Goal: Information Seeking & Learning: Learn about a topic

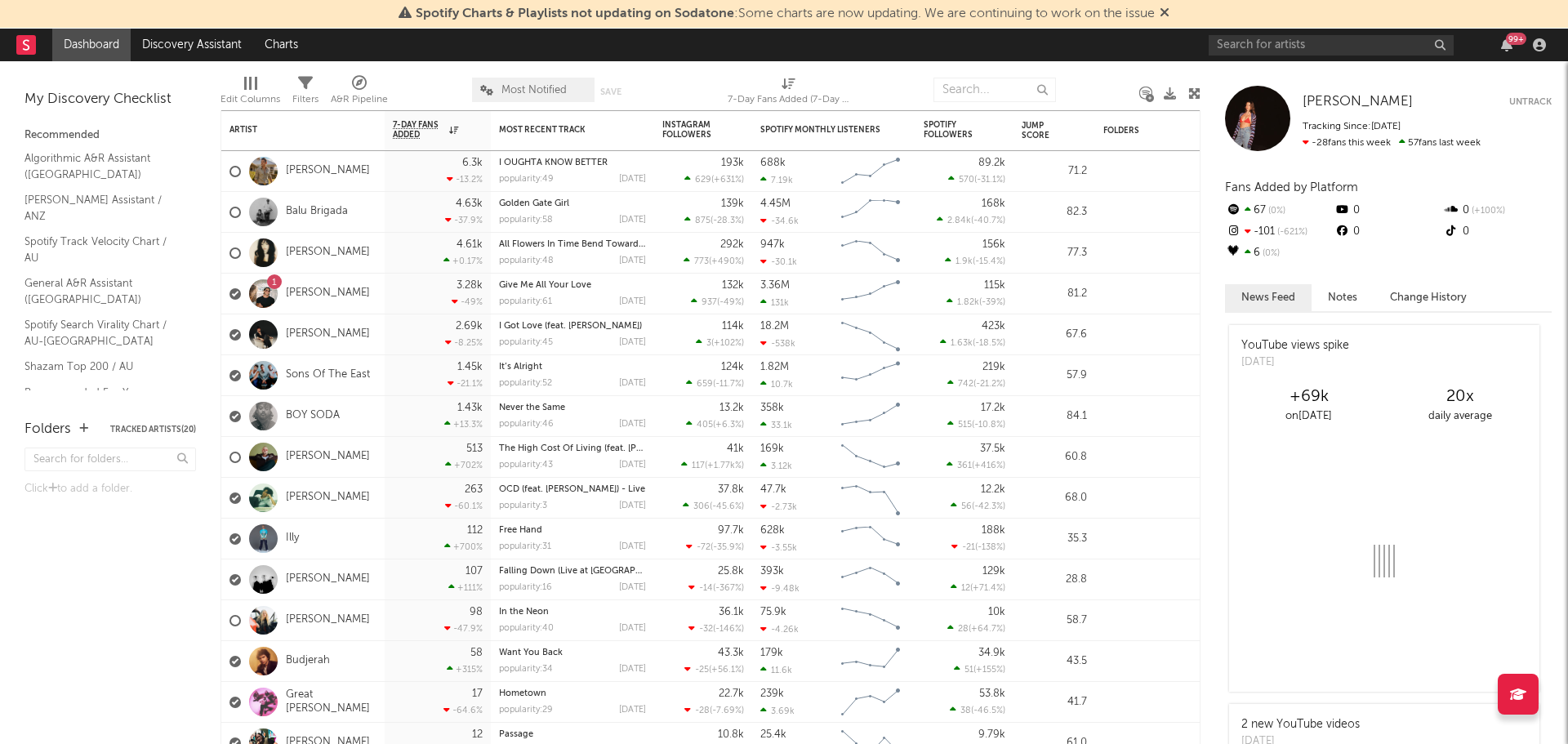
click at [443, 88] on div at bounding box center [430, 90] width 59 height 41
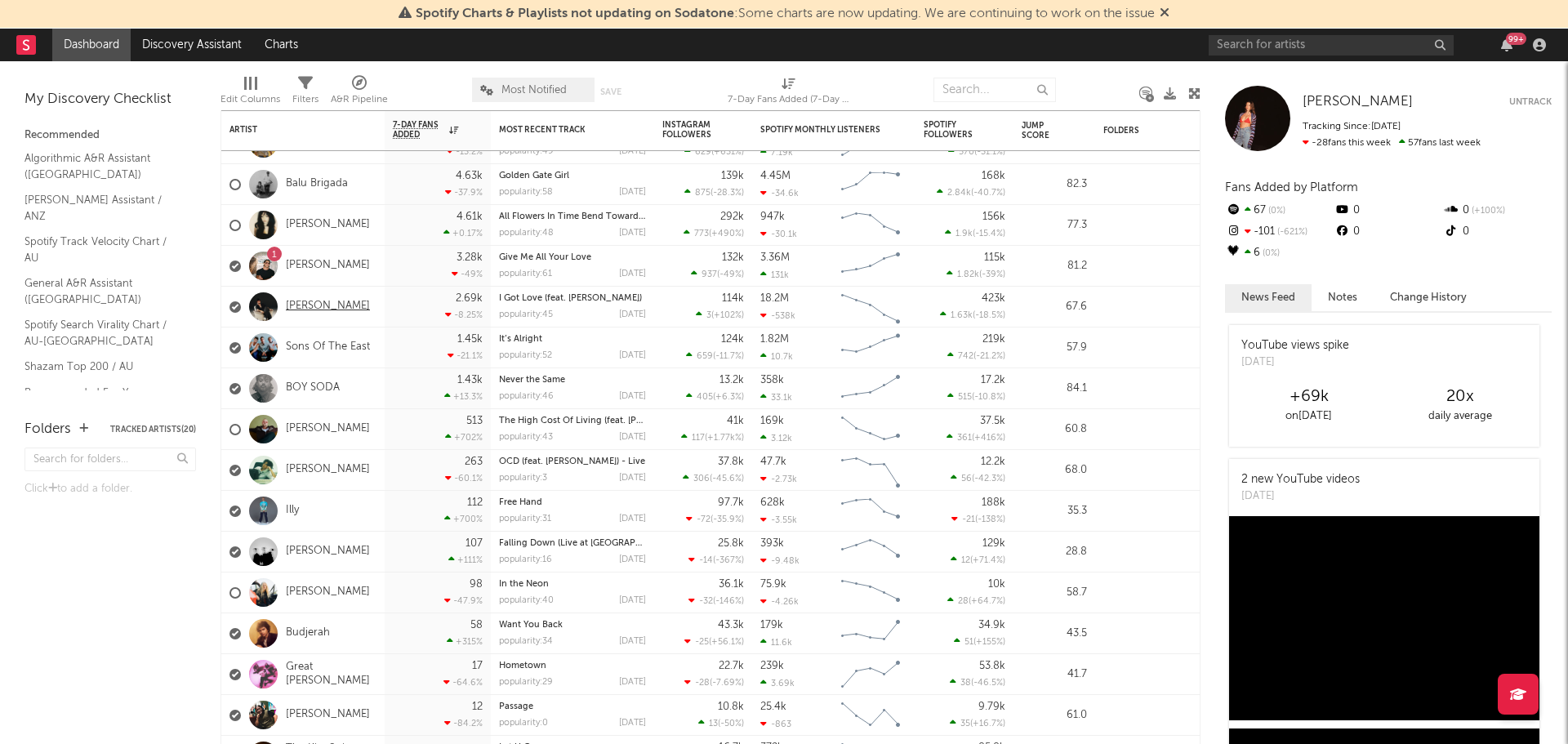
click at [299, 306] on link "[PERSON_NAME]" at bounding box center [328, 307] width 84 height 14
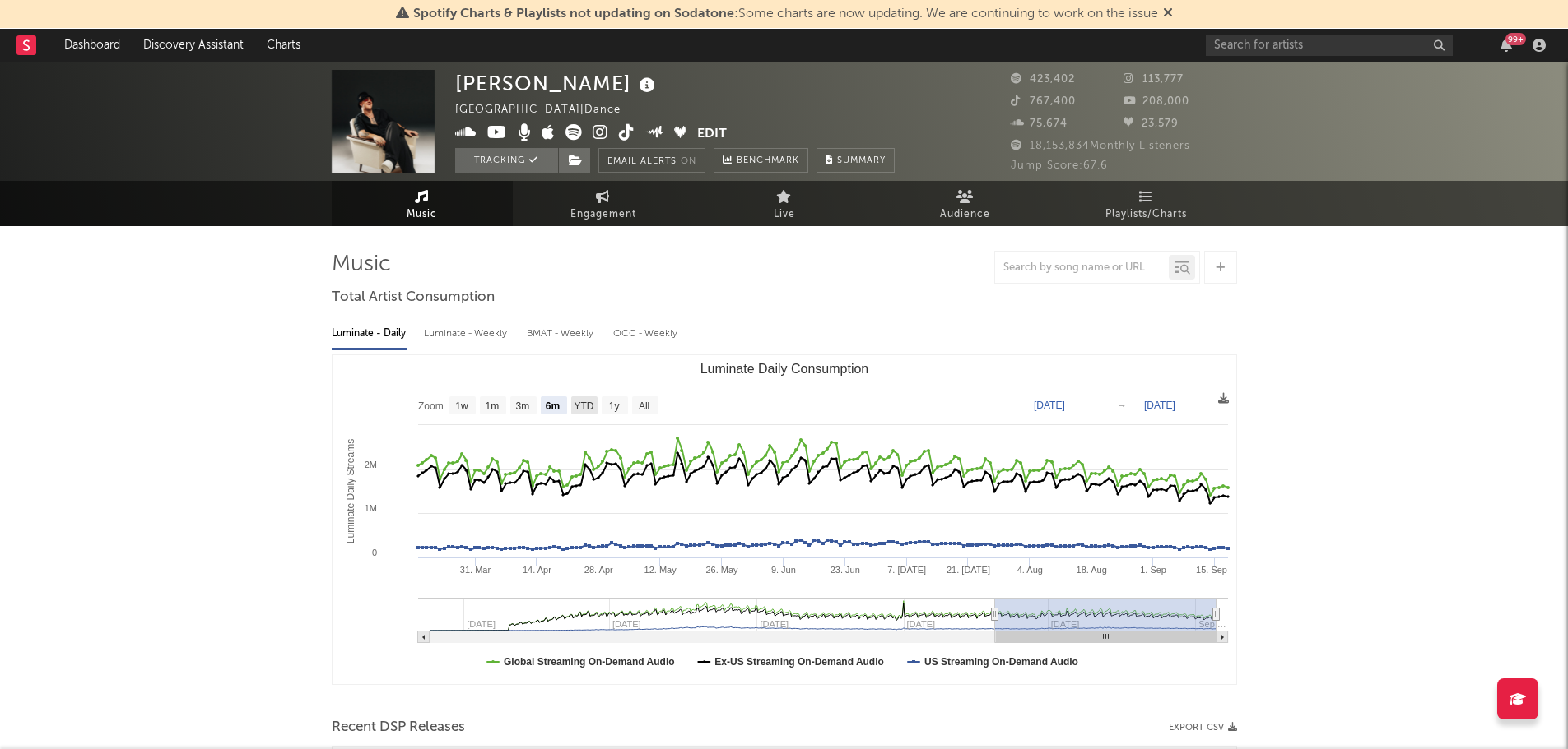
click at [581, 412] on text "YTD" at bounding box center [583, 406] width 20 height 12
select select "YTD"
type input "[DATE]"
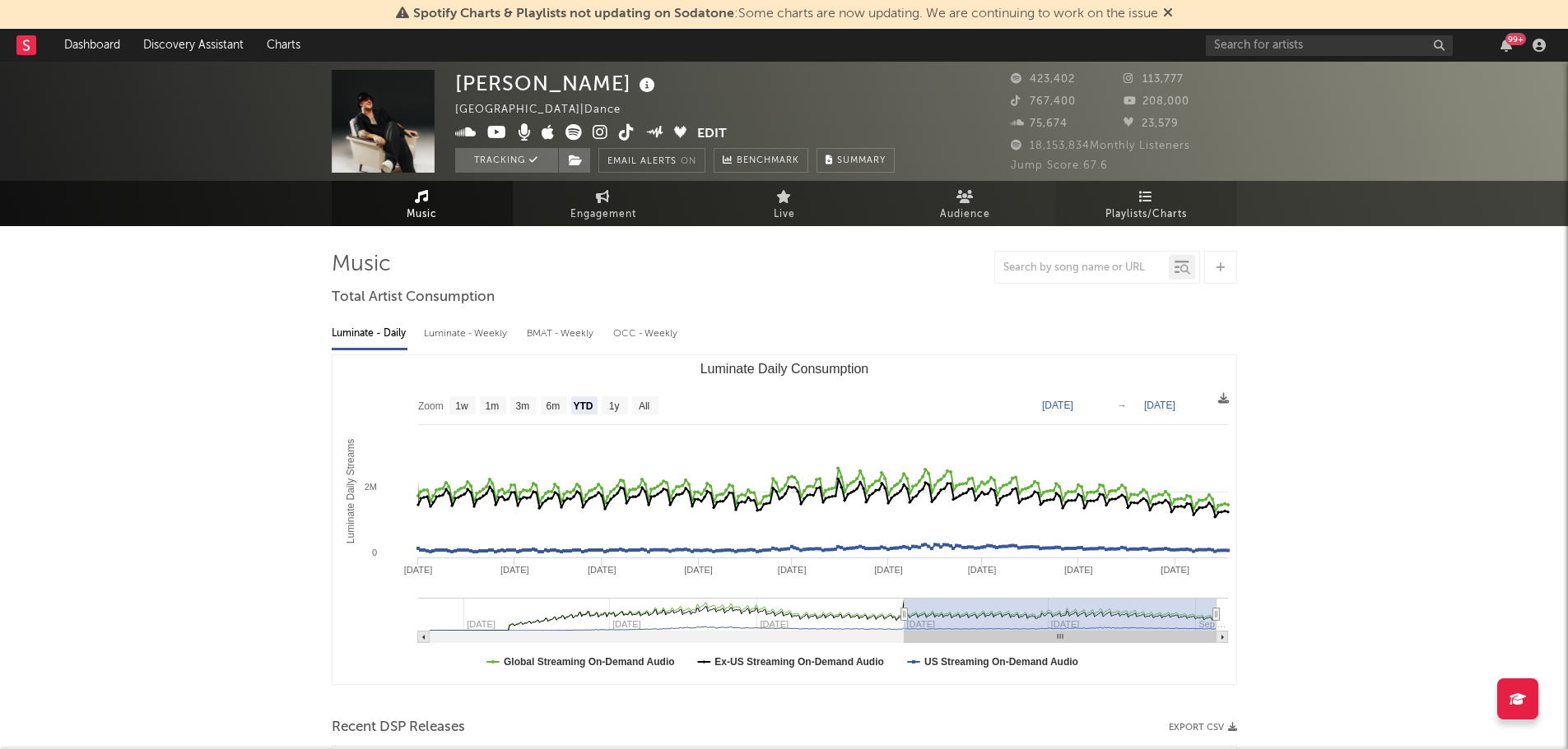
click at [1146, 219] on span "Playlists/Charts" at bounding box center [1145, 215] width 81 height 20
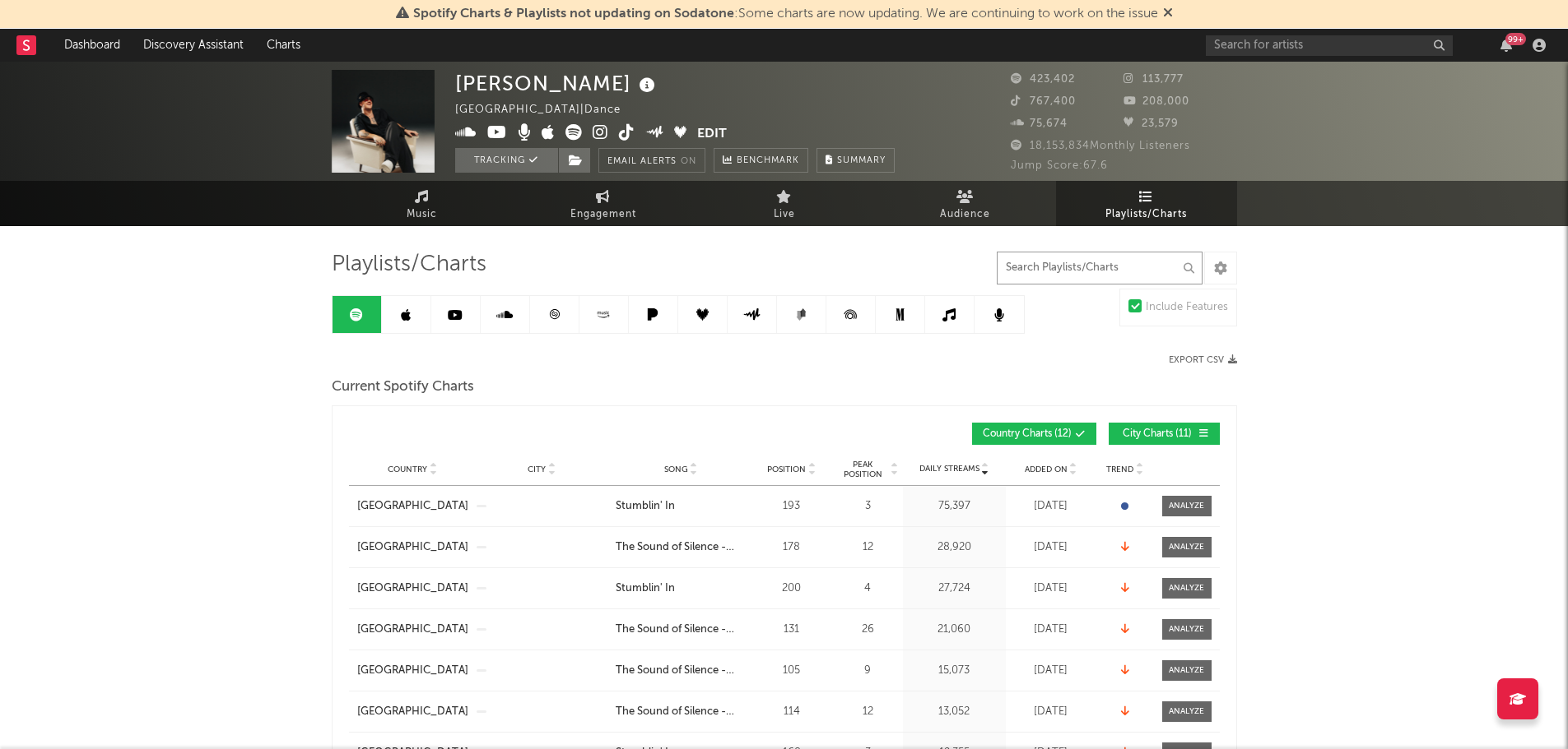
click at [1103, 262] on input "text" at bounding box center [1099, 269] width 206 height 33
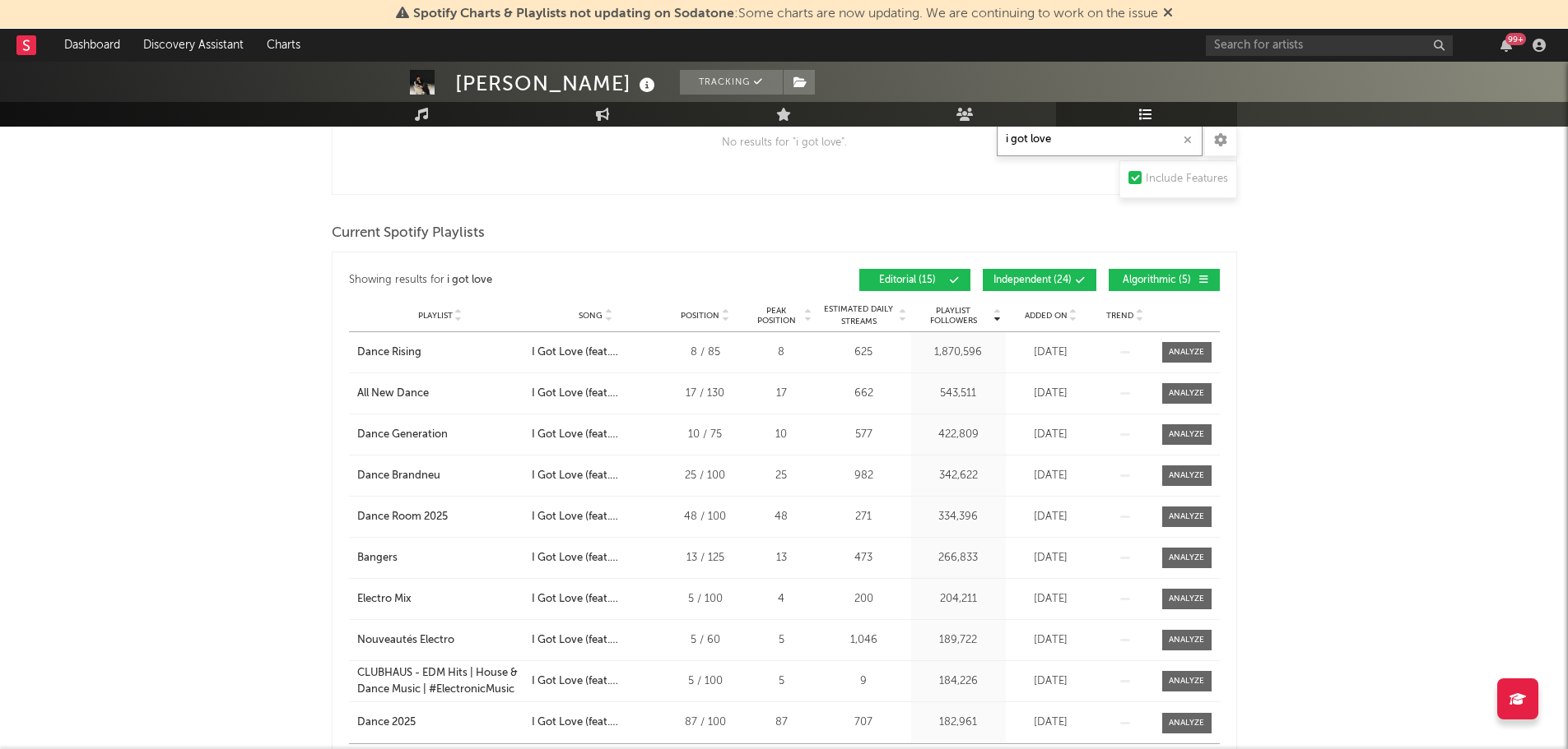
scroll to position [411, 0]
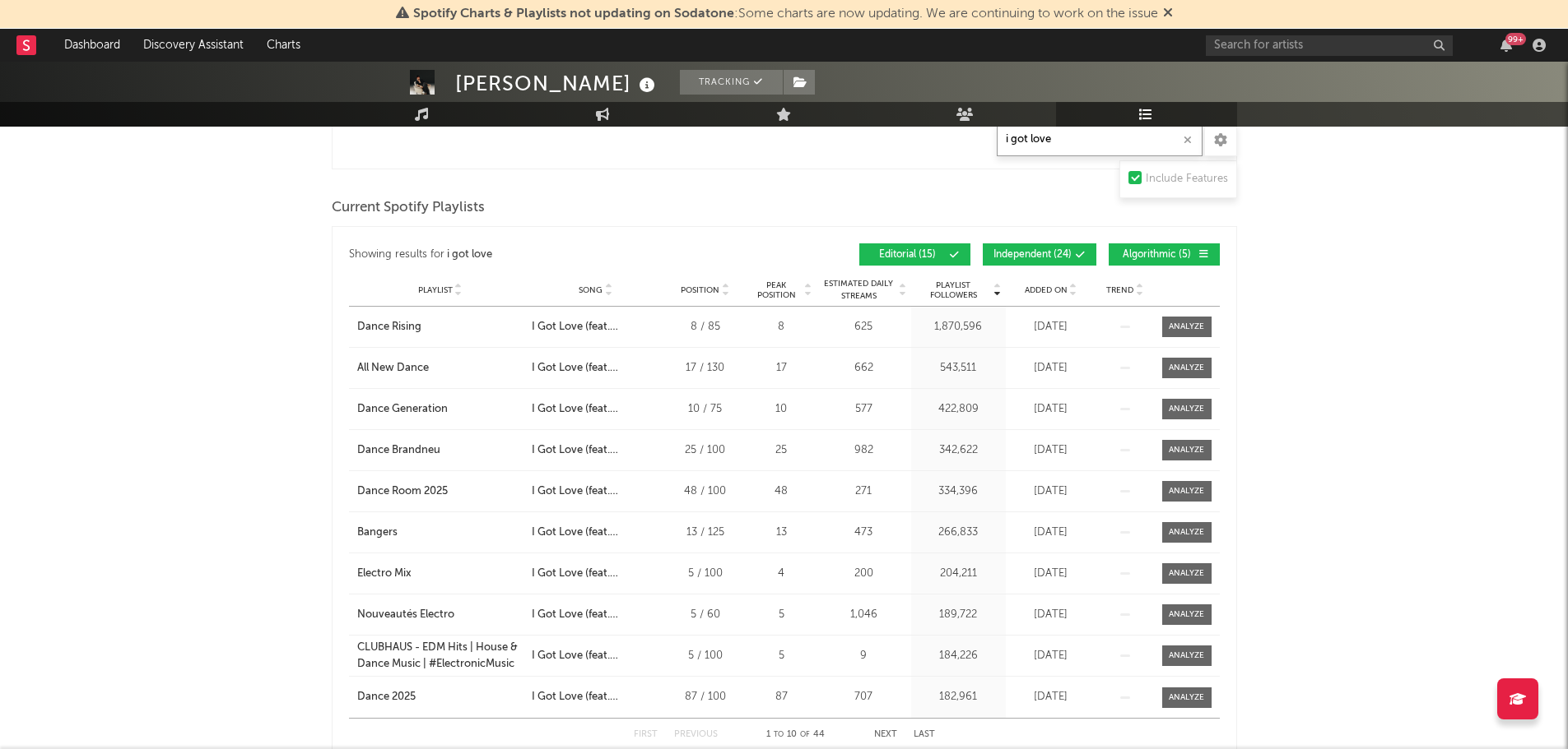
type input "i got love"
click at [426, 289] on span "Playlist" at bounding box center [435, 290] width 34 height 10
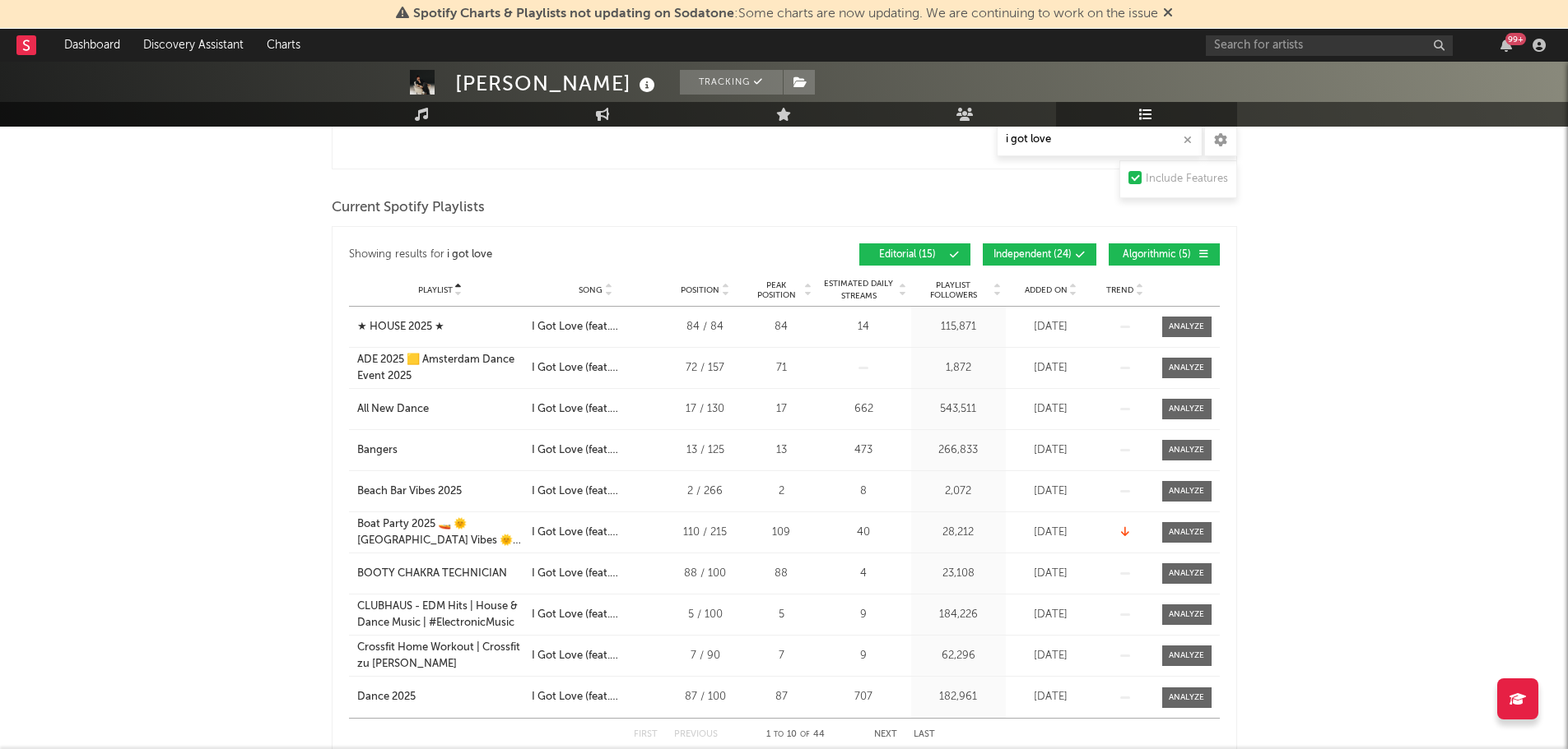
click at [1066, 256] on span "Independent ( 24 )" at bounding box center [1033, 255] width 78 height 10
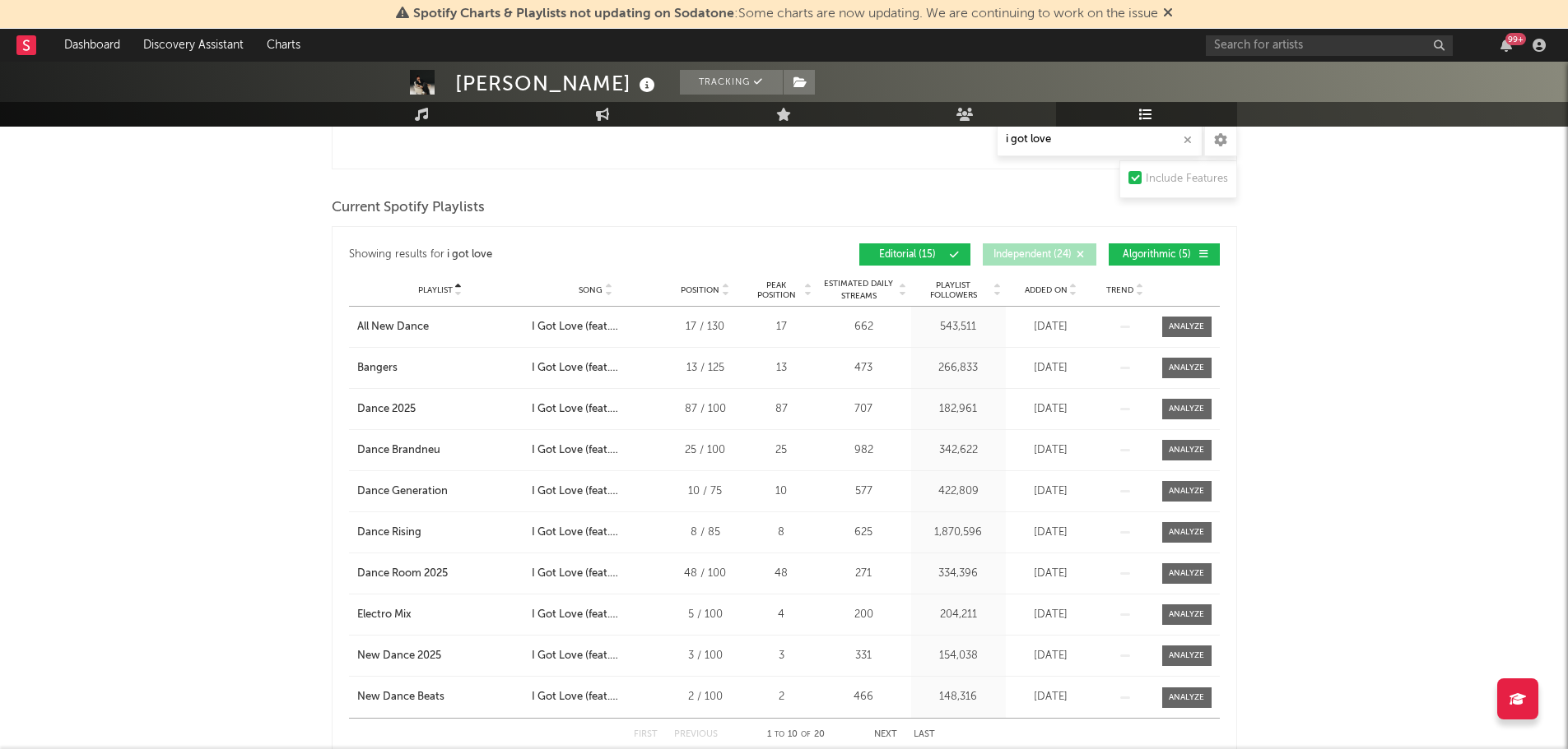
click at [1137, 253] on span "Algorithmic ( 5 )" at bounding box center [1158, 255] width 76 height 10
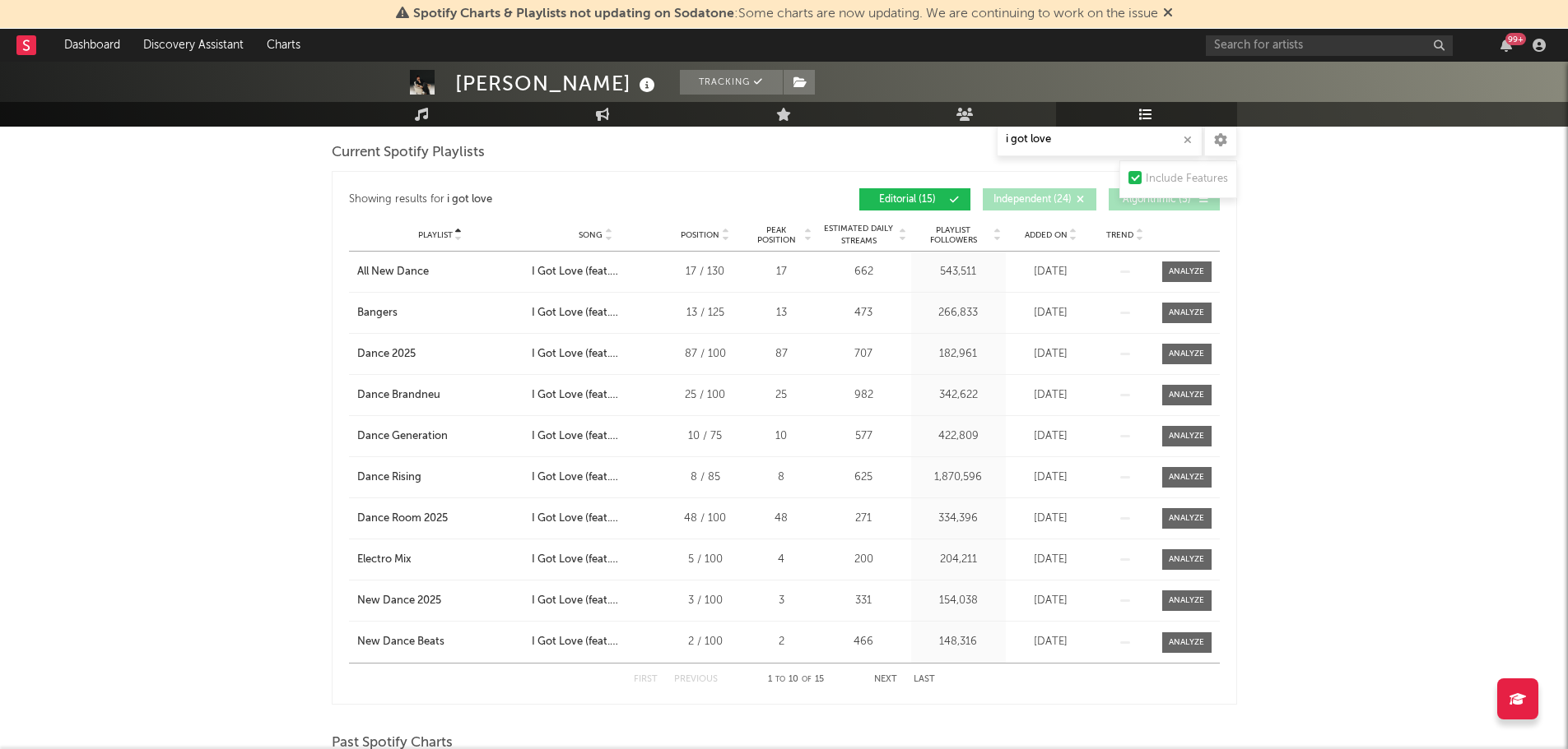
scroll to position [493, 0]
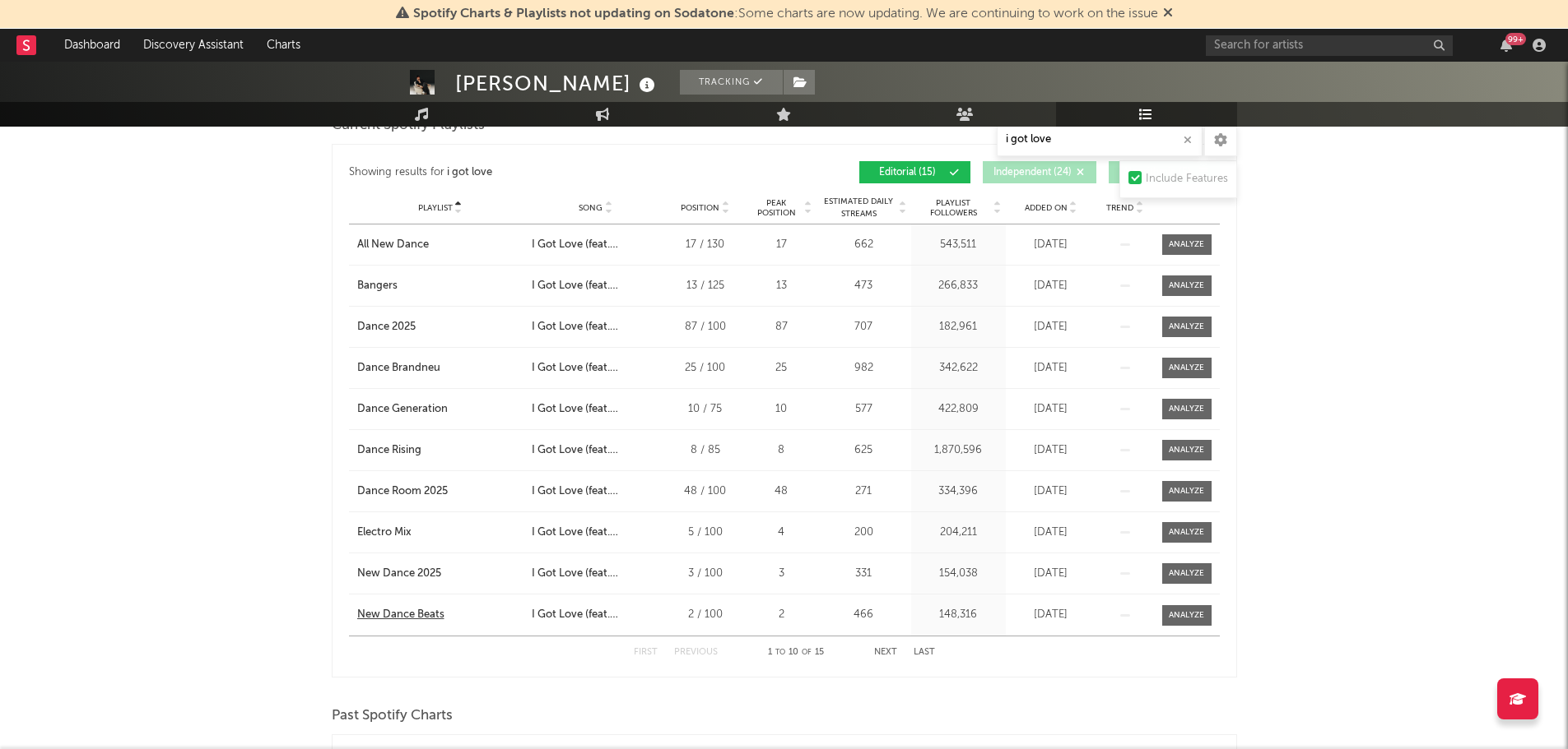
click at [377, 609] on div "New Dance Beats" at bounding box center [401, 615] width 87 height 17
click at [890, 653] on button "Next" at bounding box center [886, 652] width 23 height 9
